Goal: Transaction & Acquisition: Purchase product/service

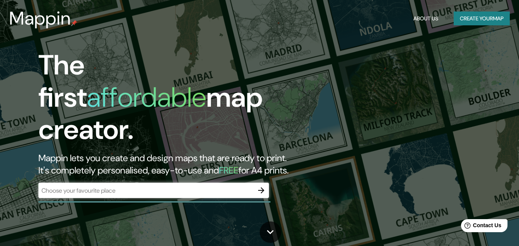
click at [493, 21] on button "Create your map" at bounding box center [482, 19] width 56 height 14
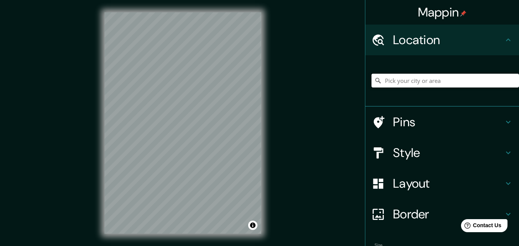
click at [391, 85] on input "Pick your city or area" at bounding box center [444, 81] width 147 height 14
click at [405, 80] on input "Pick your city or area" at bounding box center [444, 81] width 147 height 14
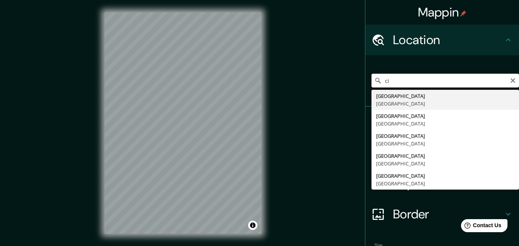
type input "c"
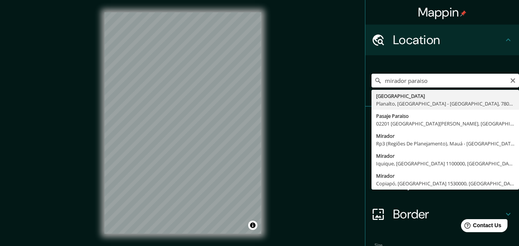
drag, startPoint x: 431, startPoint y: 77, endPoint x: 363, endPoint y: 77, distance: 68.0
click at [365, 77] on div "mirador paraiso [GEOGRAPHIC_DATA], [GEOGRAPHIC_DATA] - [GEOGRAPHIC_DATA], 78058…" at bounding box center [442, 80] width 154 height 51
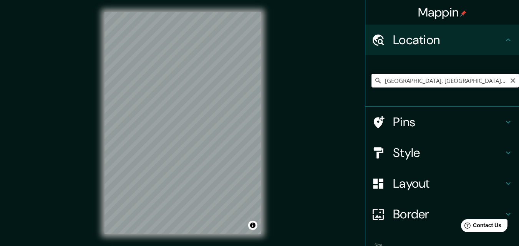
click at [417, 83] on input "[GEOGRAPHIC_DATA], [GEOGRAPHIC_DATA], [GEOGRAPHIC_DATA], [GEOGRAPHIC_DATA]" at bounding box center [444, 81] width 147 height 14
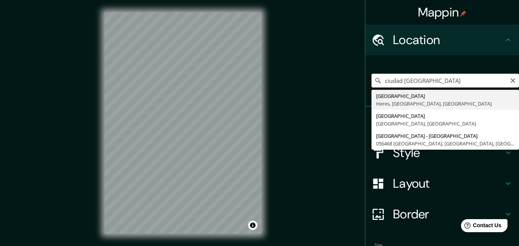
type input "[GEOGRAPHIC_DATA], [GEOGRAPHIC_DATA], [GEOGRAPHIC_DATA], [GEOGRAPHIC_DATA]"
